Goal: Feedback & Contribution: Leave review/rating

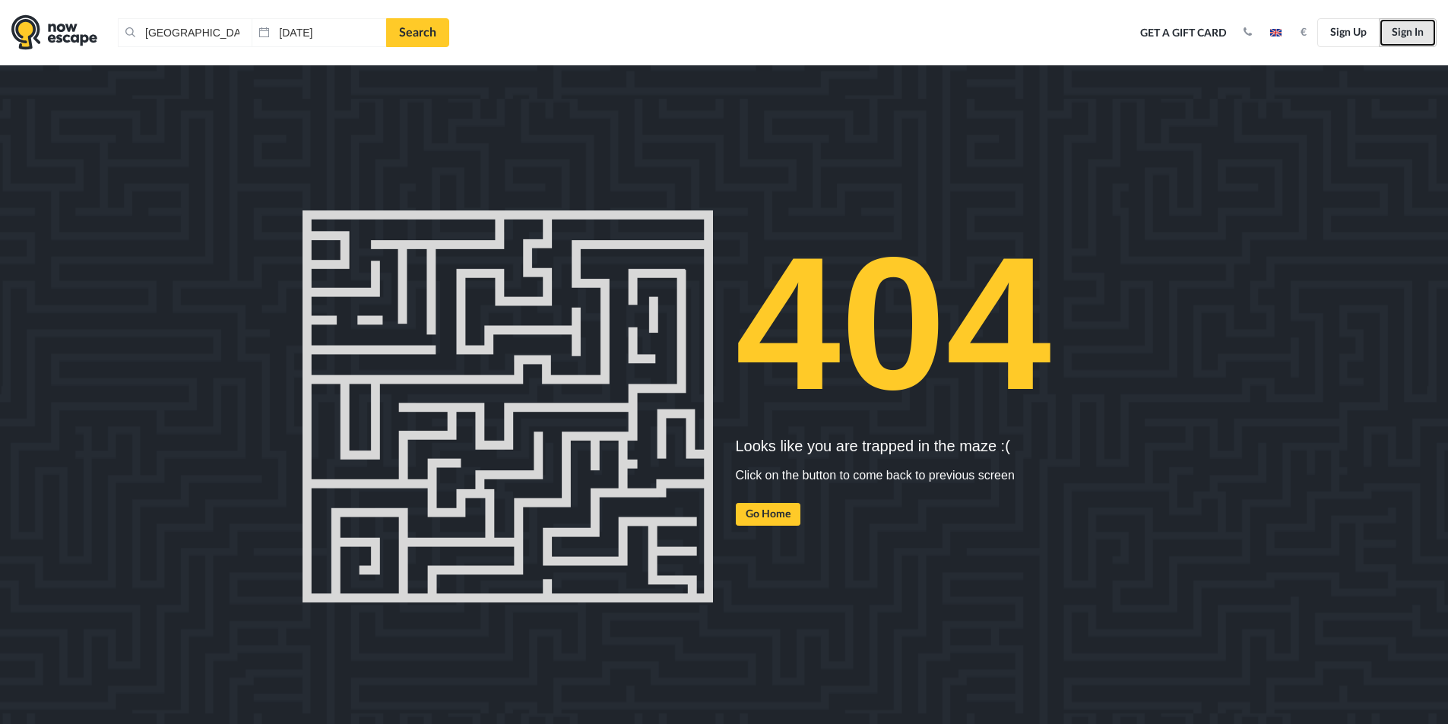
drag, startPoint x: 1417, startPoint y: 36, endPoint x: 1400, endPoint y: 70, distance: 38.4
click at [1417, 35] on link "Sign In" at bounding box center [1408, 32] width 58 height 29
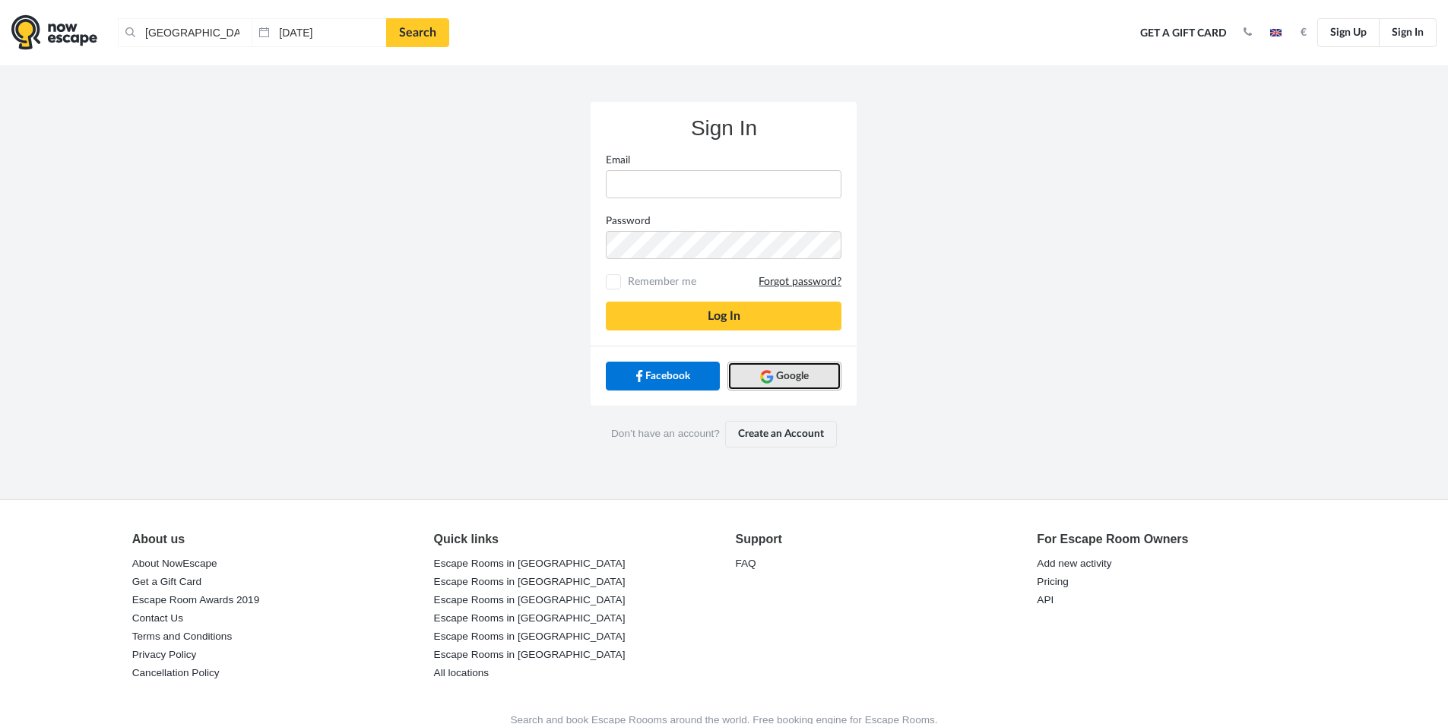
click at [788, 377] on span "Google" at bounding box center [792, 376] width 33 height 15
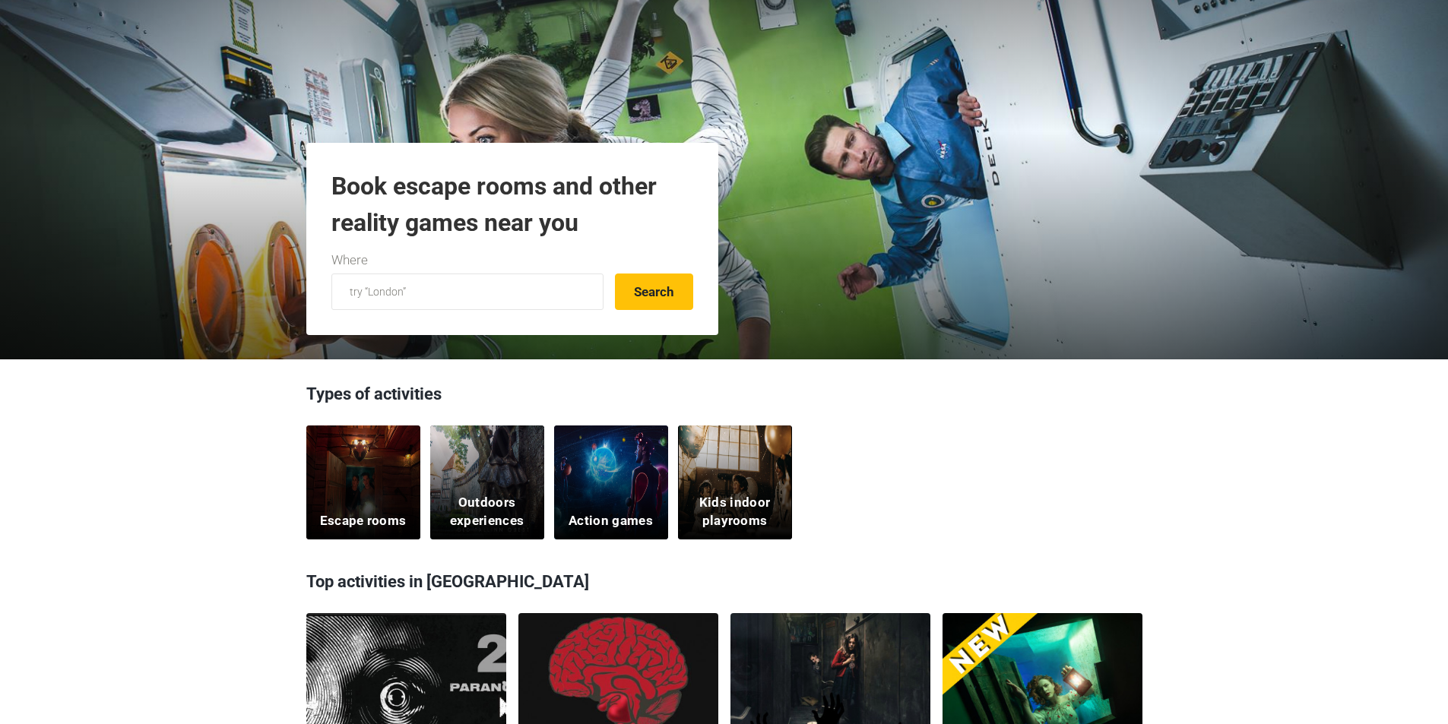
scroll to position [304, 0]
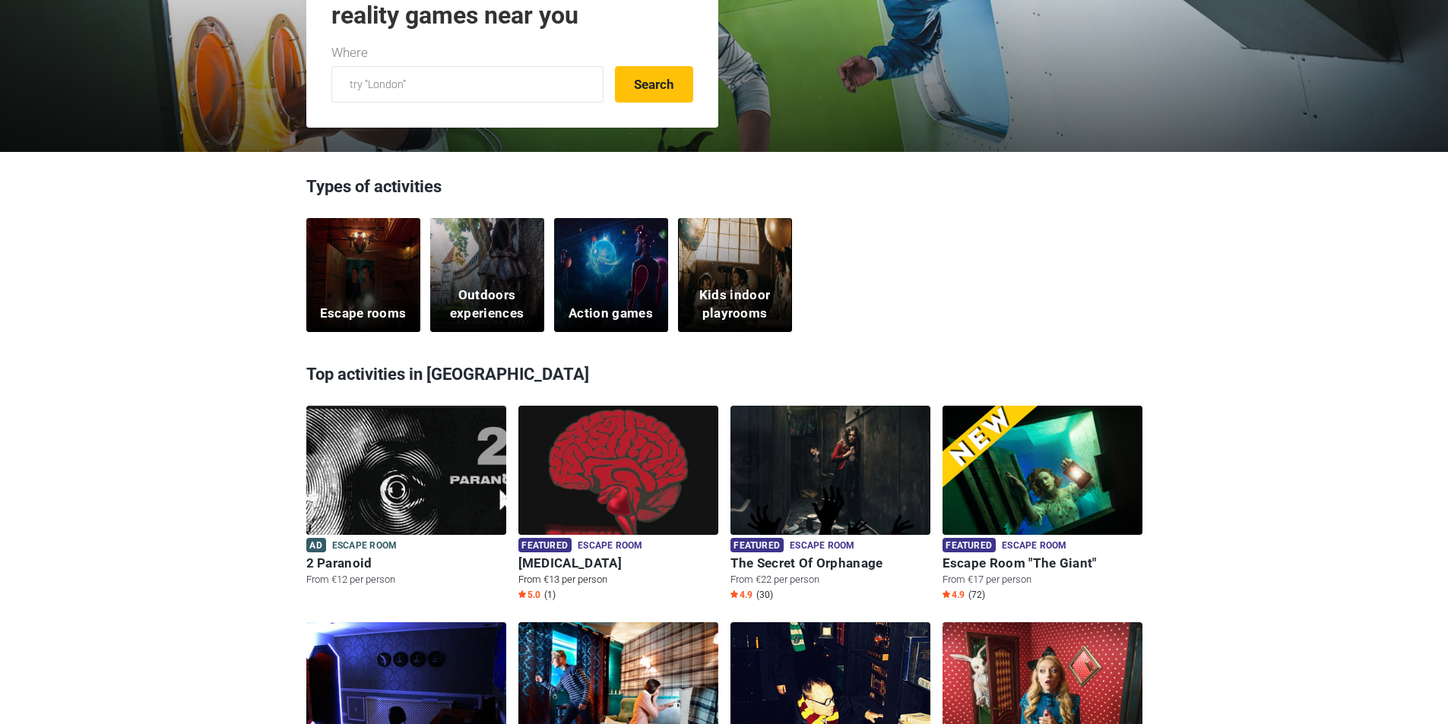
click at [649, 484] on img at bounding box center [618, 480] width 200 height 148
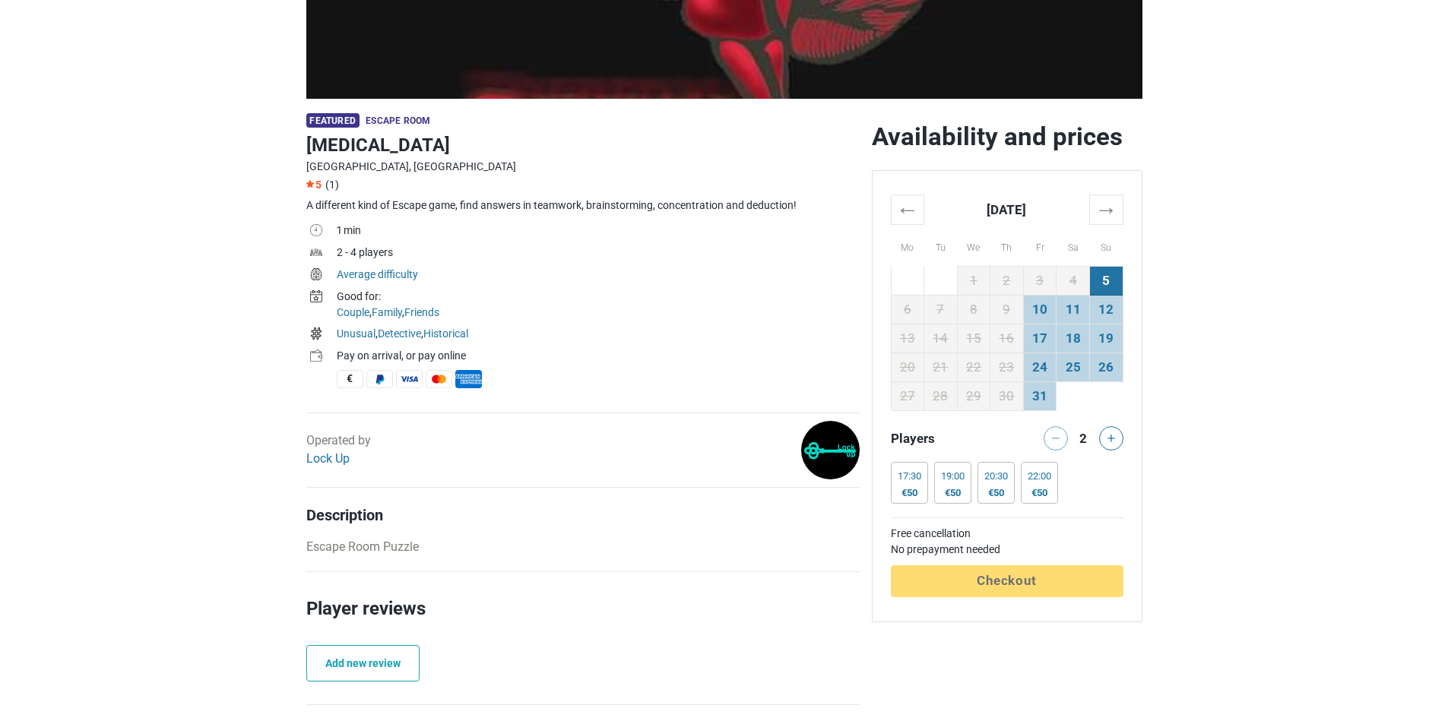
scroll to position [380, 0]
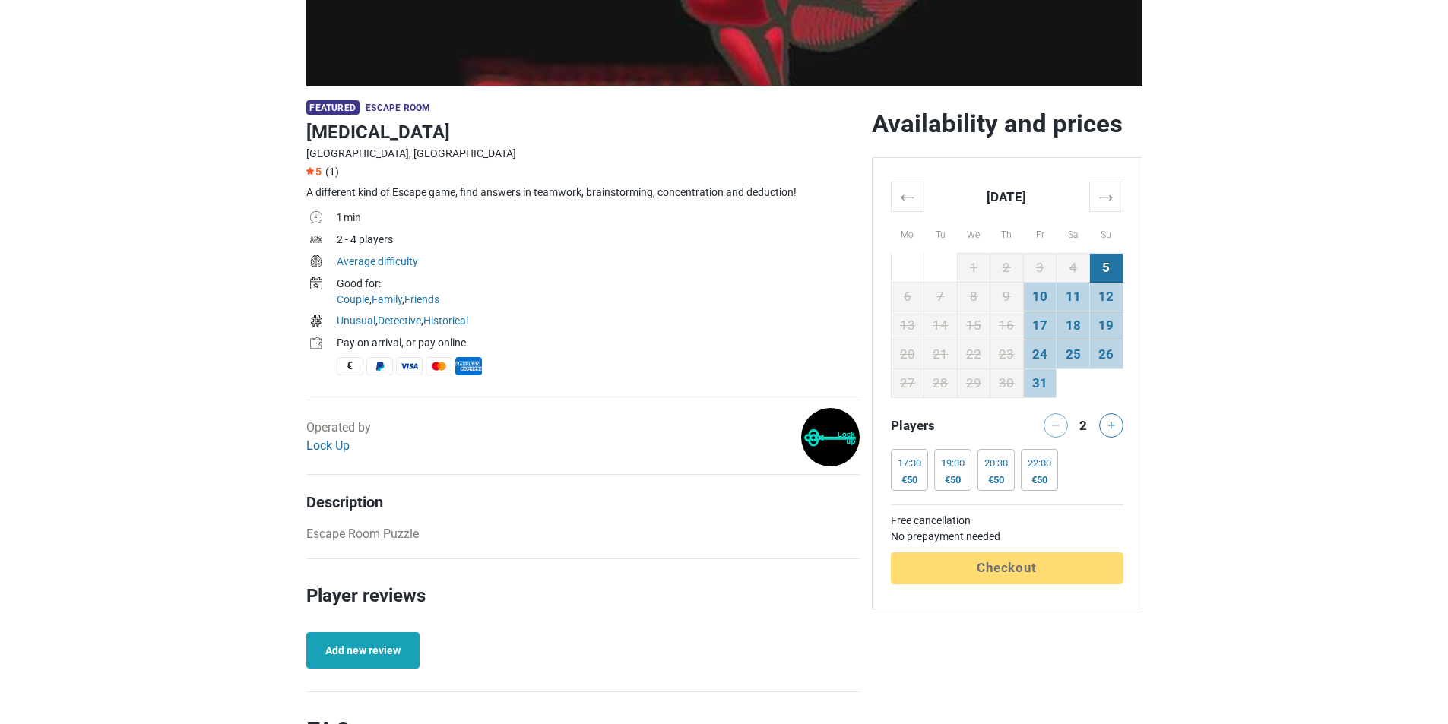
click at [345, 647] on link "Add new review" at bounding box center [362, 650] width 113 height 36
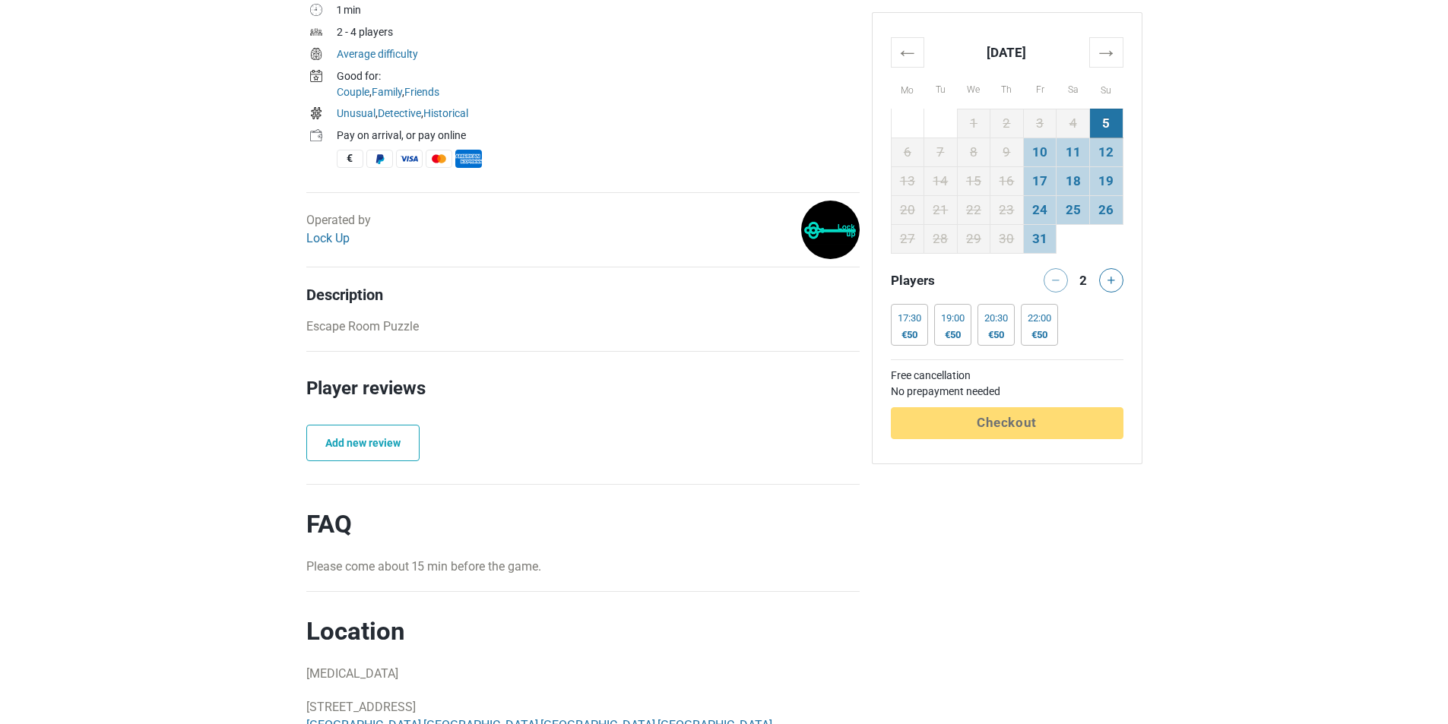
scroll to position [608, 0]
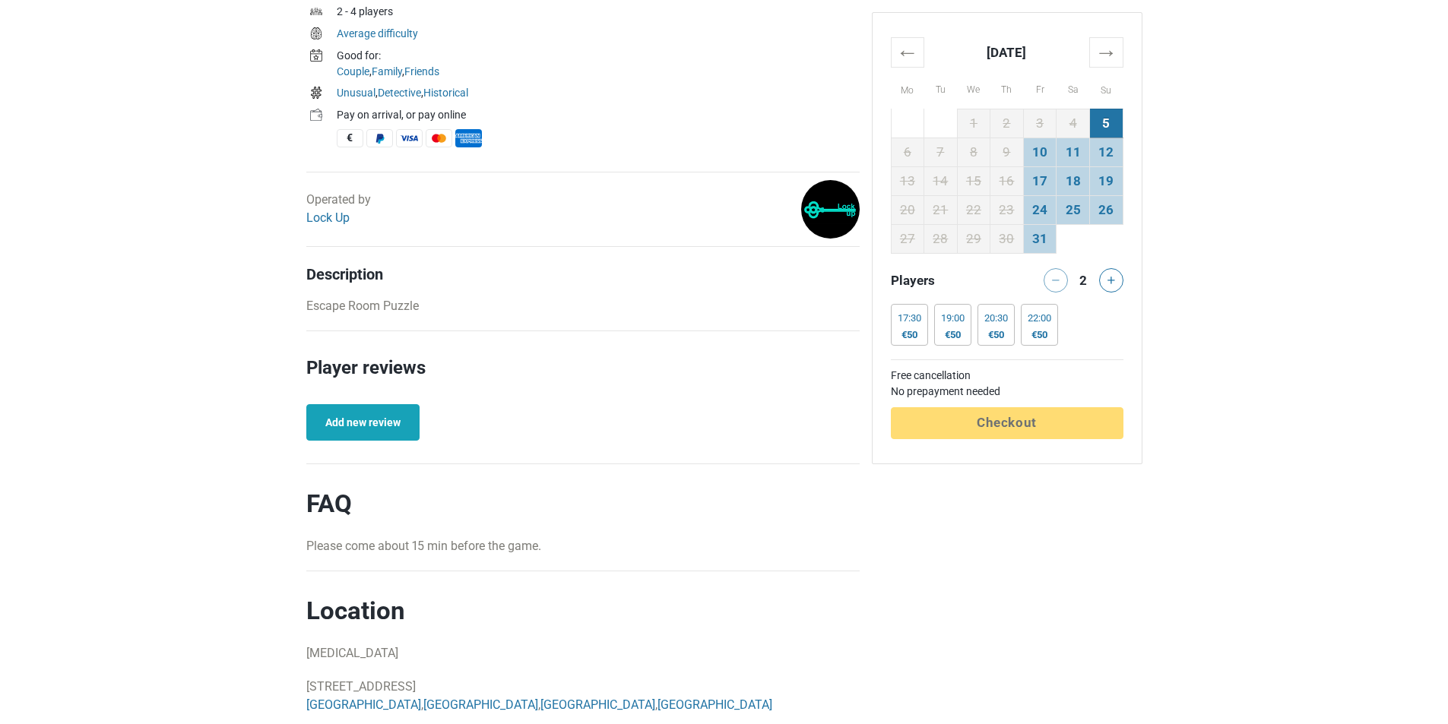
click at [386, 423] on link "Add new review" at bounding box center [362, 422] width 113 height 36
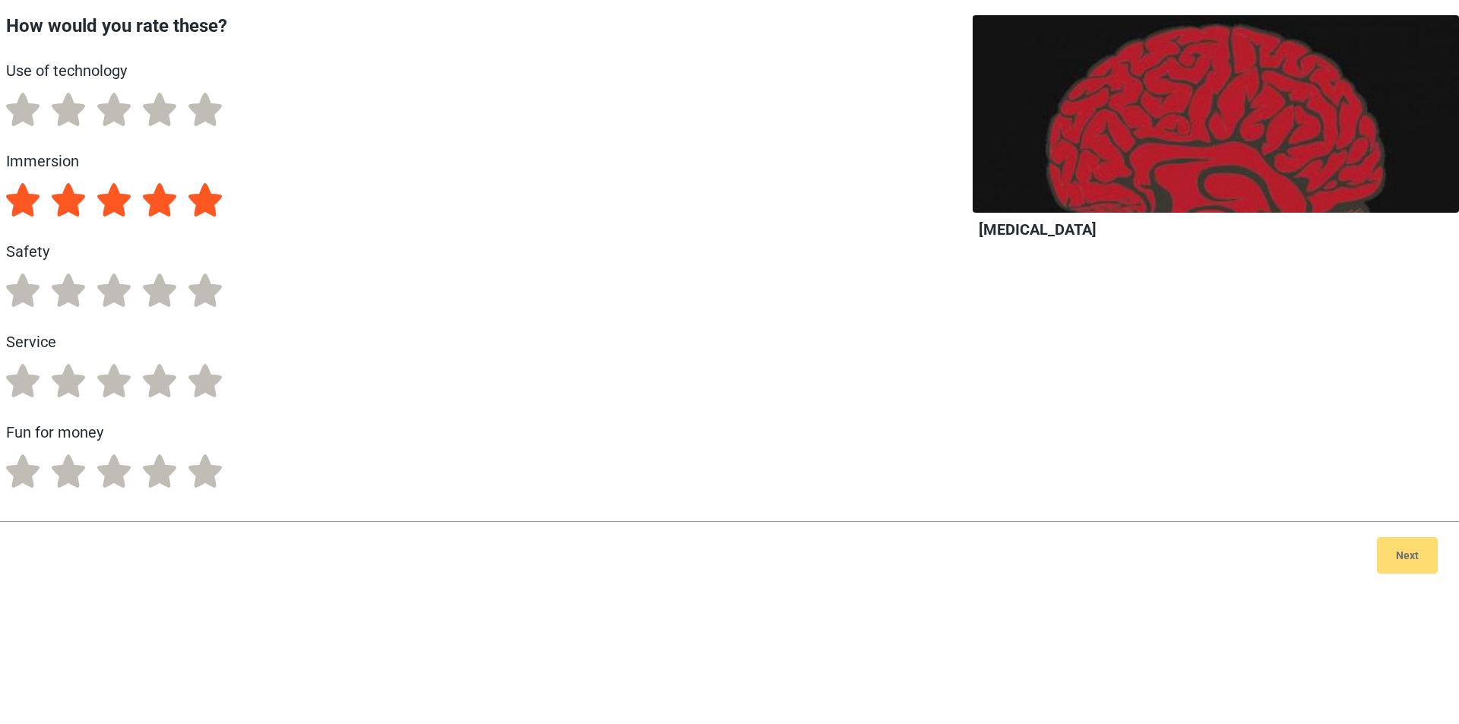
click at [198, 206] on label "5" at bounding box center [204, 199] width 33 height 33
radio input "true"
click at [204, 107] on label "5" at bounding box center [204, 109] width 33 height 33
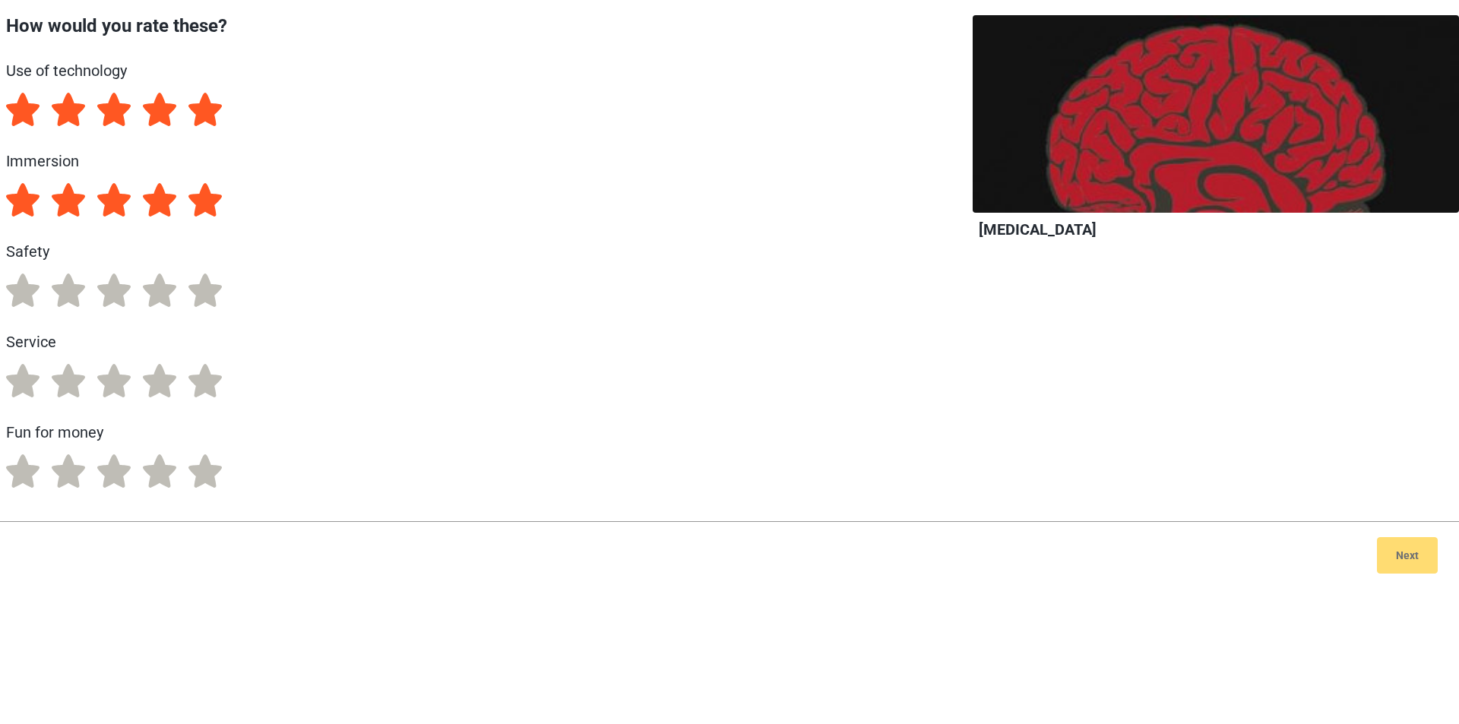
radio input "true"
click at [198, 290] on label "5" at bounding box center [204, 290] width 33 height 33
radio input "true"
click at [211, 404] on div "5 4 3 2 1" at bounding box center [425, 390] width 851 height 52
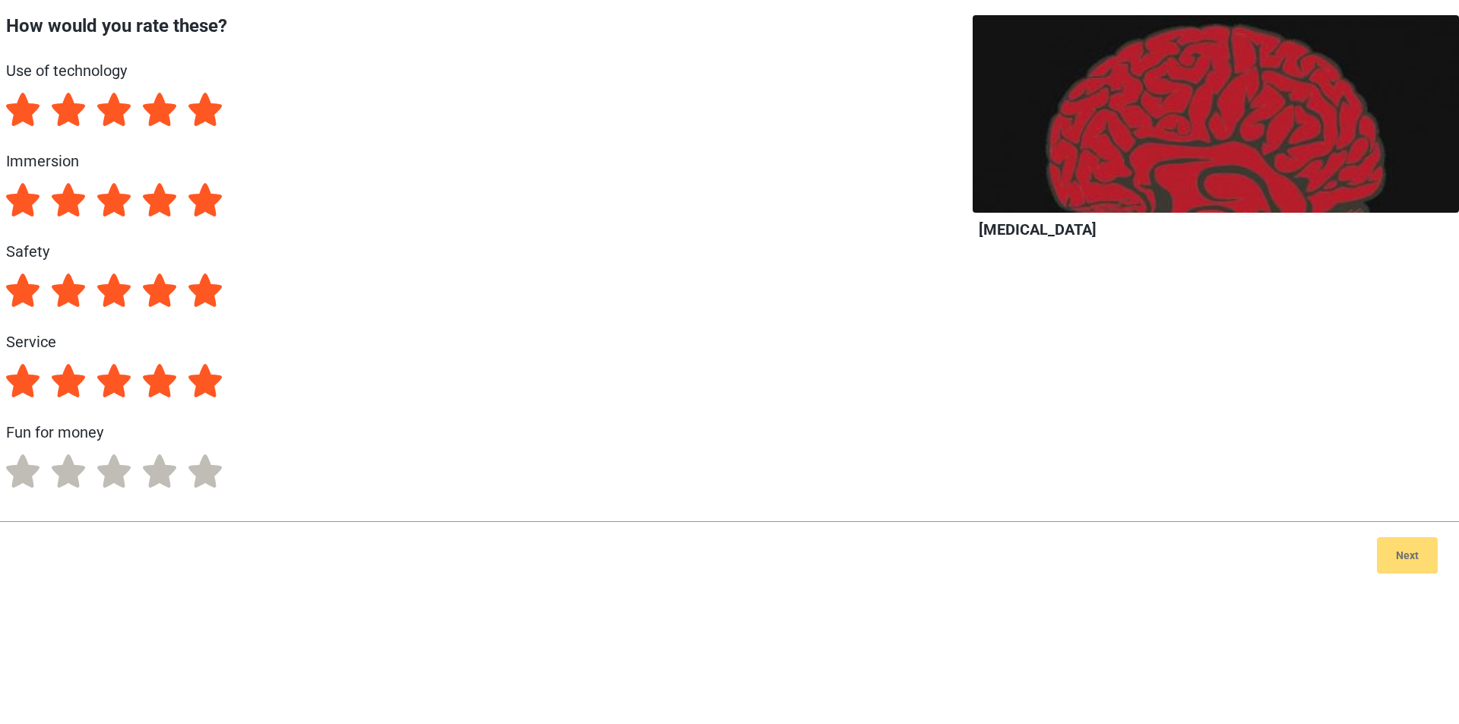
click at [214, 382] on label "5" at bounding box center [204, 380] width 33 height 33
radio input "true"
click at [199, 454] on div "How would you rate these? Use of technology 5 4 3 2 1 Immersion 5 4 3 2 1 Safet…" at bounding box center [425, 260] width 851 height 491
click at [199, 464] on label "5" at bounding box center [204, 470] width 33 height 33
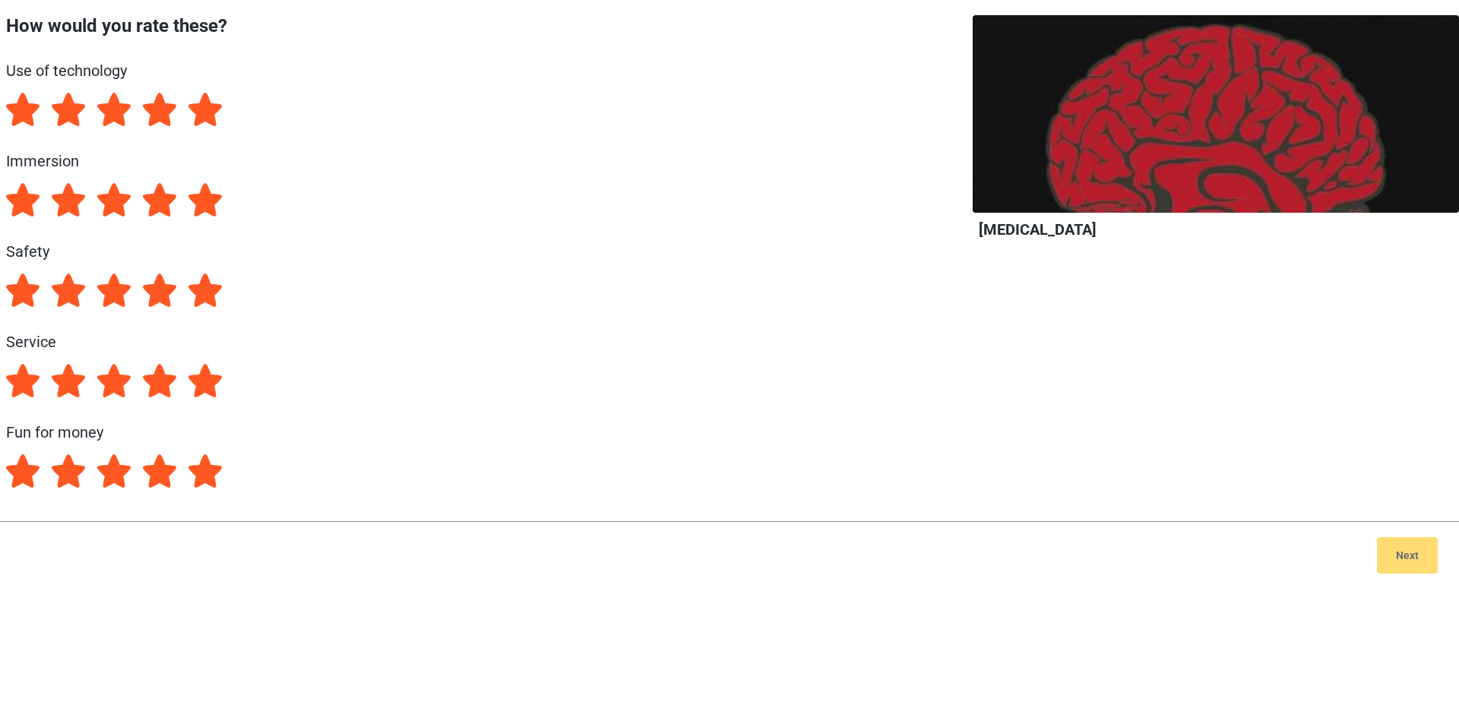
radio input "true"
click at [1421, 562] on button "Next" at bounding box center [1407, 555] width 61 height 36
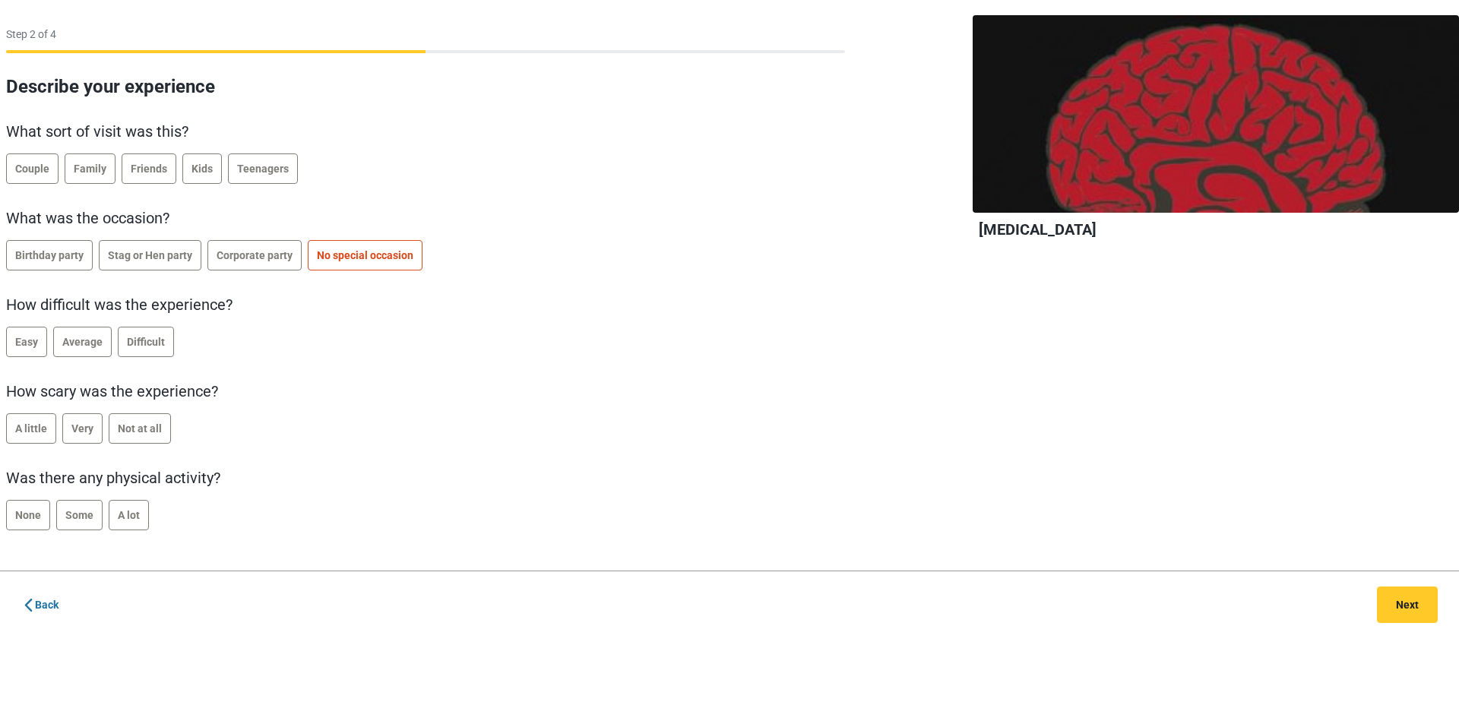
click at [344, 262] on label "No special occasion" at bounding box center [365, 255] width 115 height 30
click at [1408, 600] on button "Next" at bounding box center [1407, 605] width 61 height 36
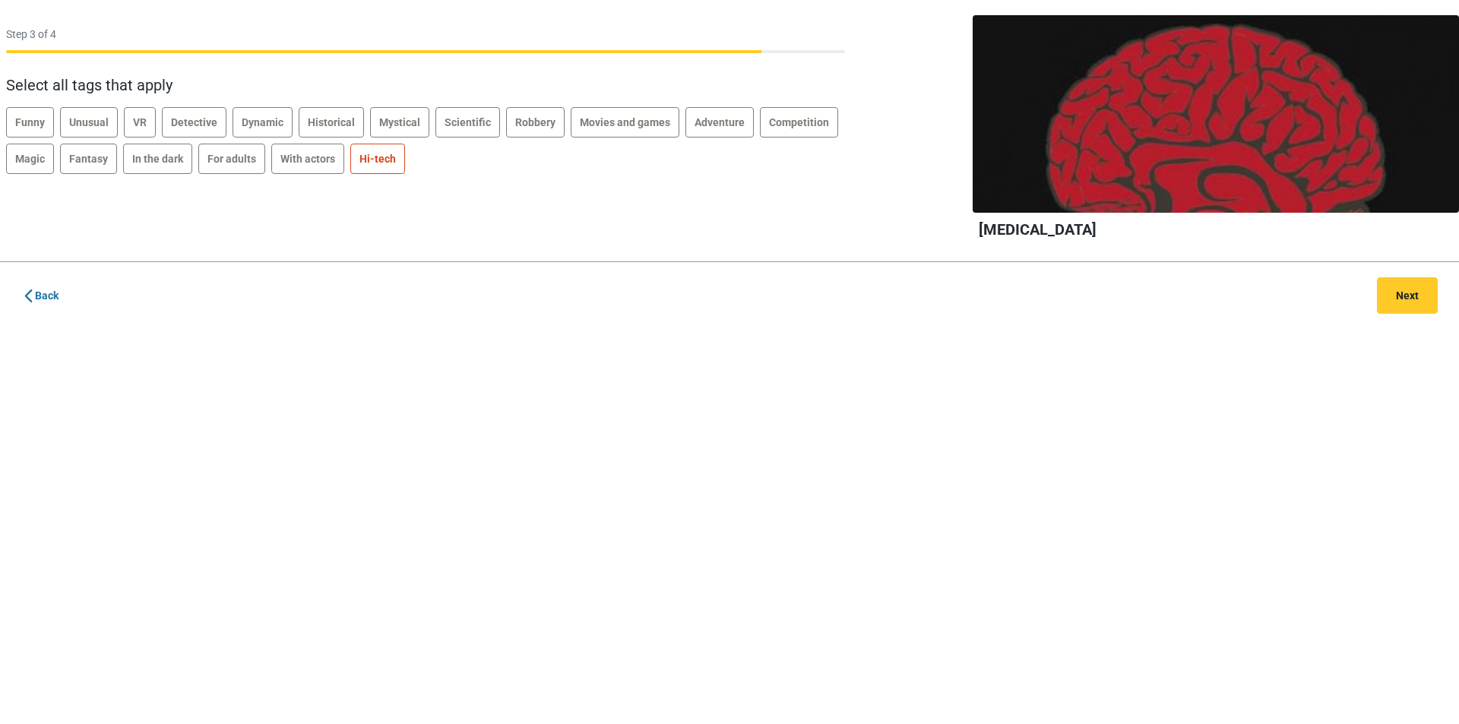
click at [372, 166] on label "Hi-tech" at bounding box center [377, 159] width 55 height 30
click at [1387, 287] on button "Next" at bounding box center [1407, 295] width 61 height 36
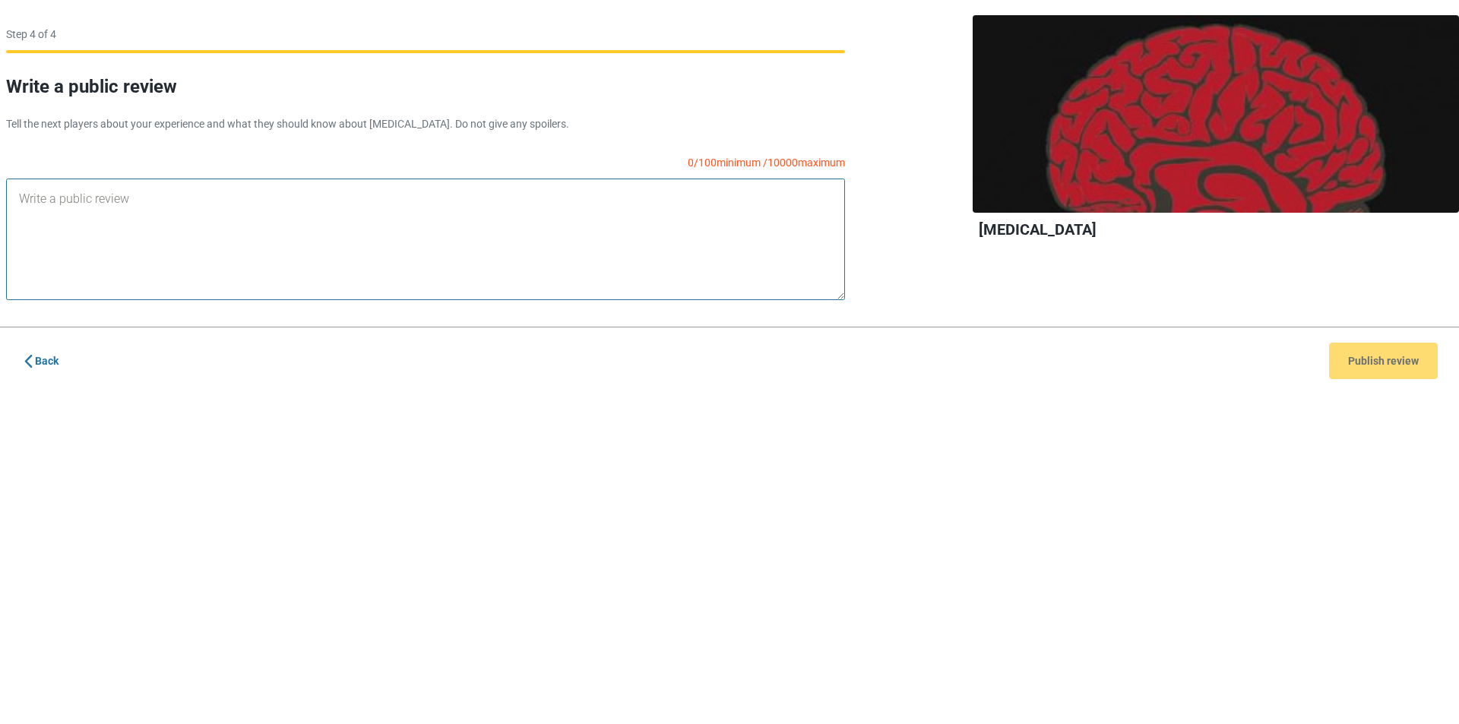
click at [537, 203] on textarea at bounding box center [425, 240] width 839 height 122
type textarea "tttttttttttttttttttttttttttttttttttttttttttttttttttttttttttttttttttt"
drag, startPoint x: 448, startPoint y: 213, endPoint x: 0, endPoint y: 106, distance: 460.8
click at [0, 106] on div "Write a public review Tell the next players about your experience and what they…" at bounding box center [425, 194] width 851 height 236
click at [1401, 362] on button "Publish review" at bounding box center [1383, 361] width 109 height 36
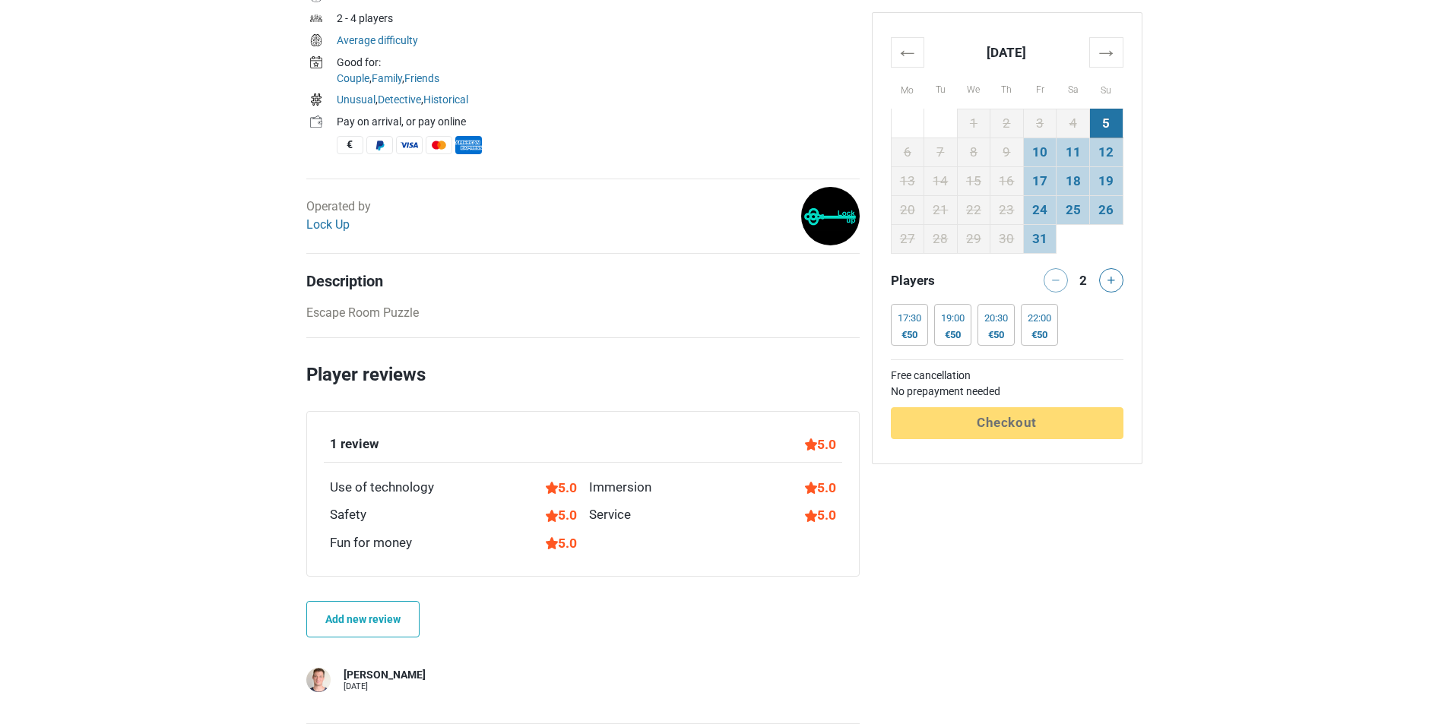
scroll to position [684, 0]
